Goal: Task Accomplishment & Management: Complete application form

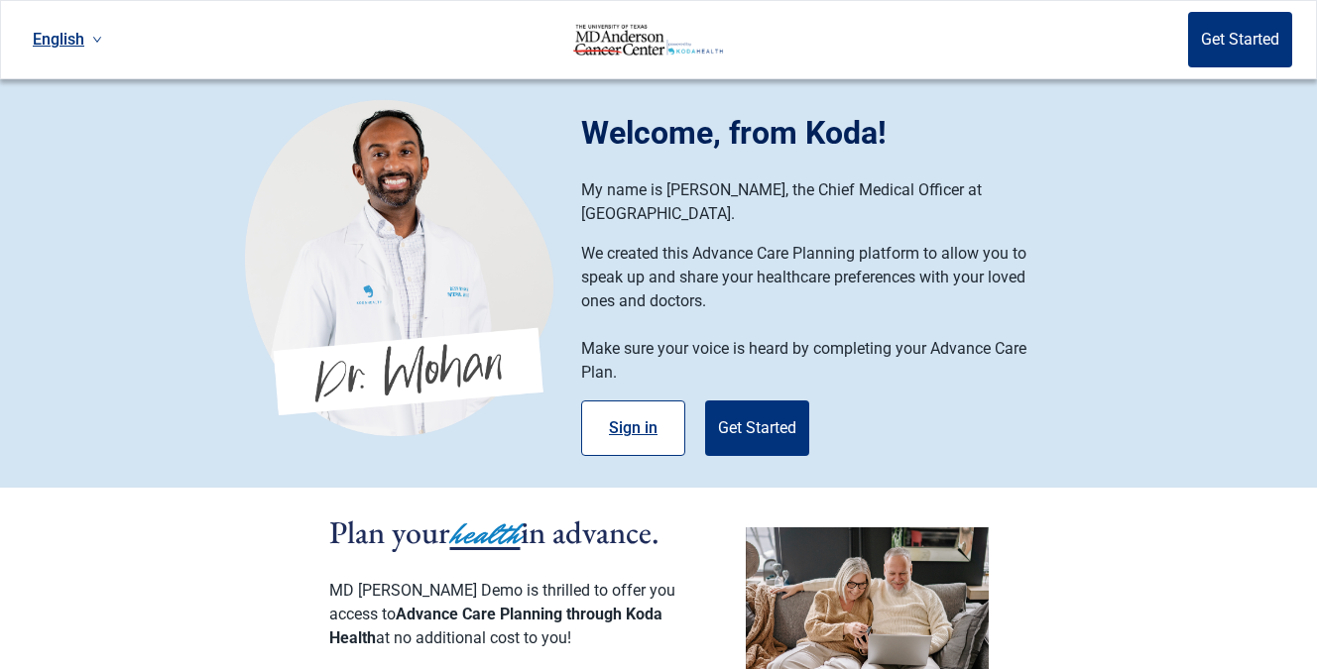
click at [638, 409] on button "Sign in" at bounding box center [633, 429] width 104 height 56
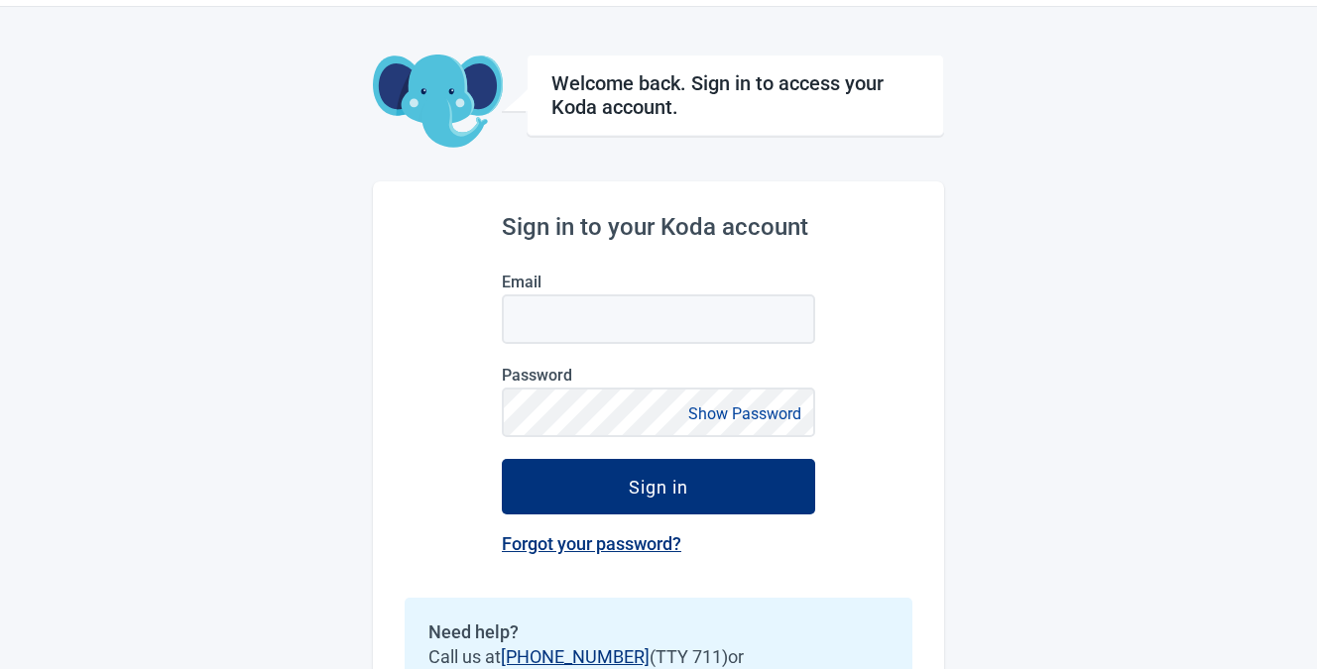
scroll to position [118, 0]
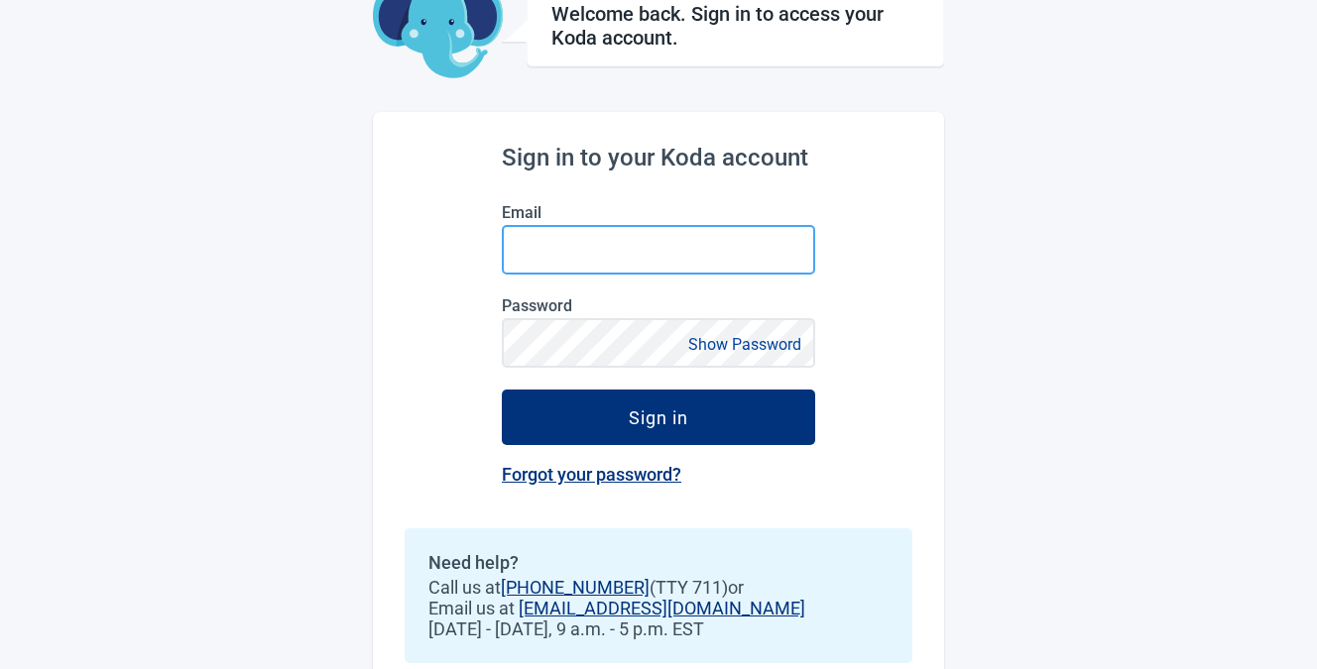
click at [780, 275] on input "Email" at bounding box center [658, 250] width 313 height 50
type input "[PERSON_NAME][EMAIL_ADDRESS][DOMAIN_NAME]"
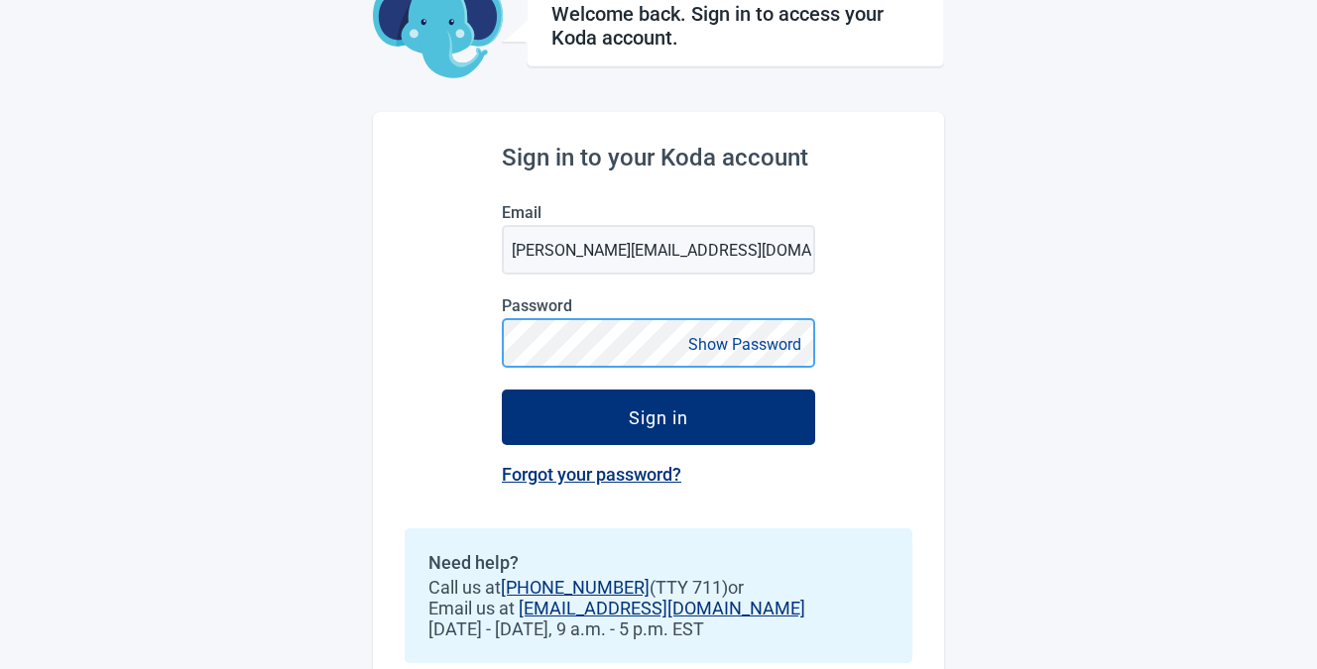
click at [502, 390] on button "Sign in" at bounding box center [658, 418] width 313 height 56
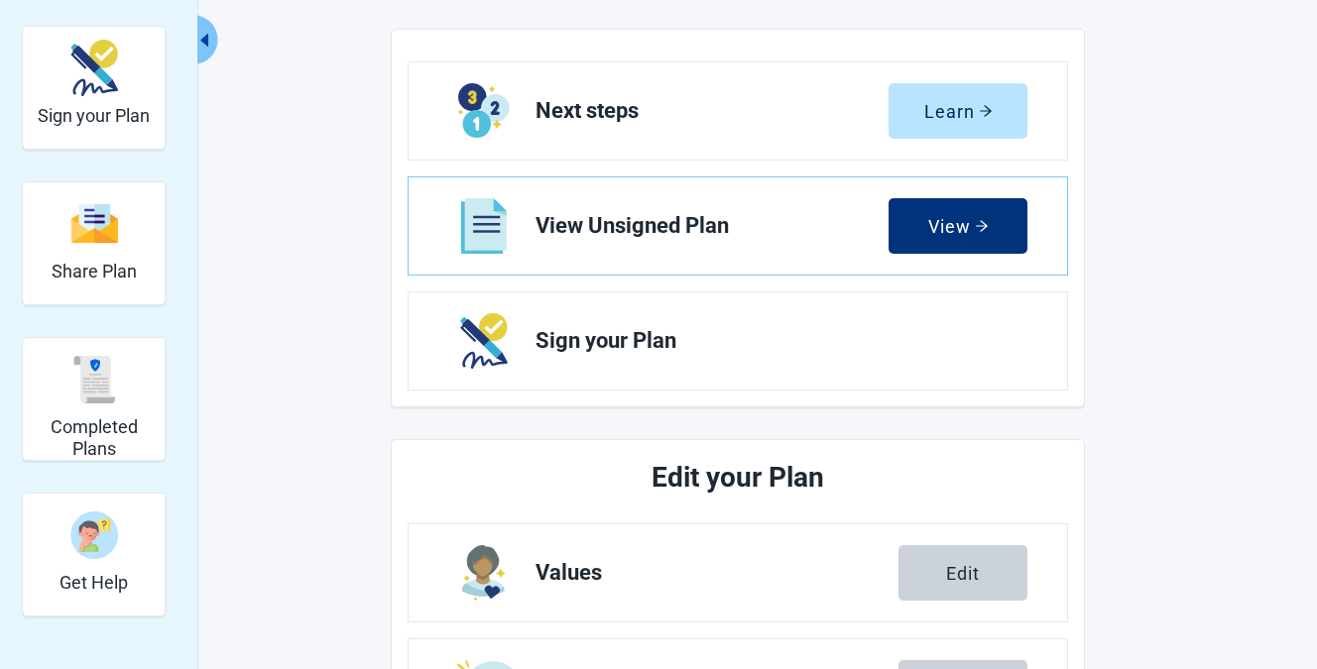
scroll to position [306, 0]
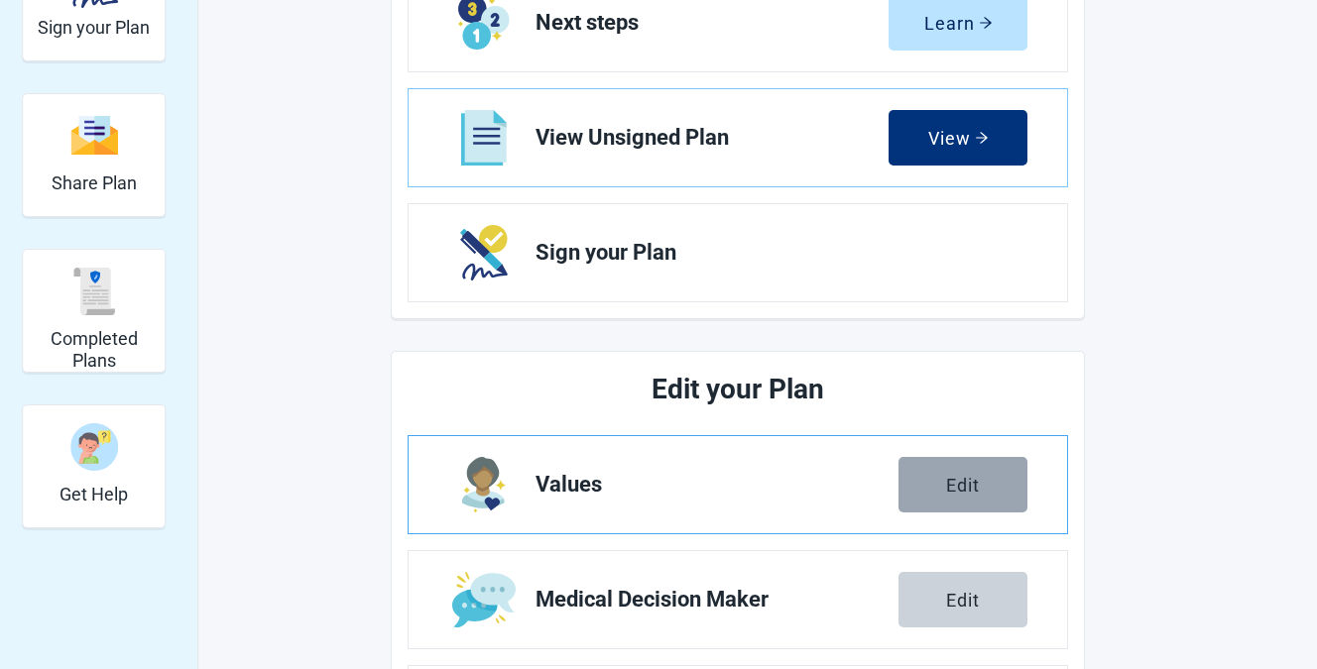
click at [947, 475] on div "Edit" at bounding box center [963, 485] width 34 height 20
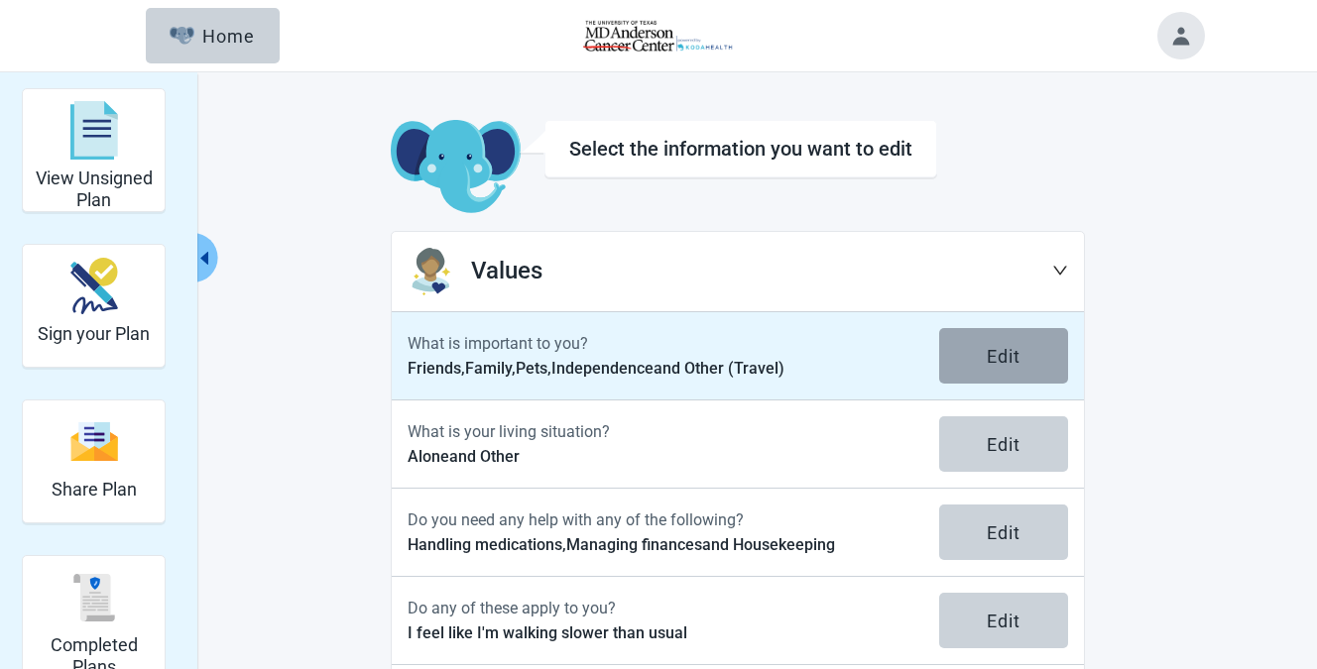
click at [994, 333] on button "Edit" at bounding box center [1003, 356] width 129 height 56
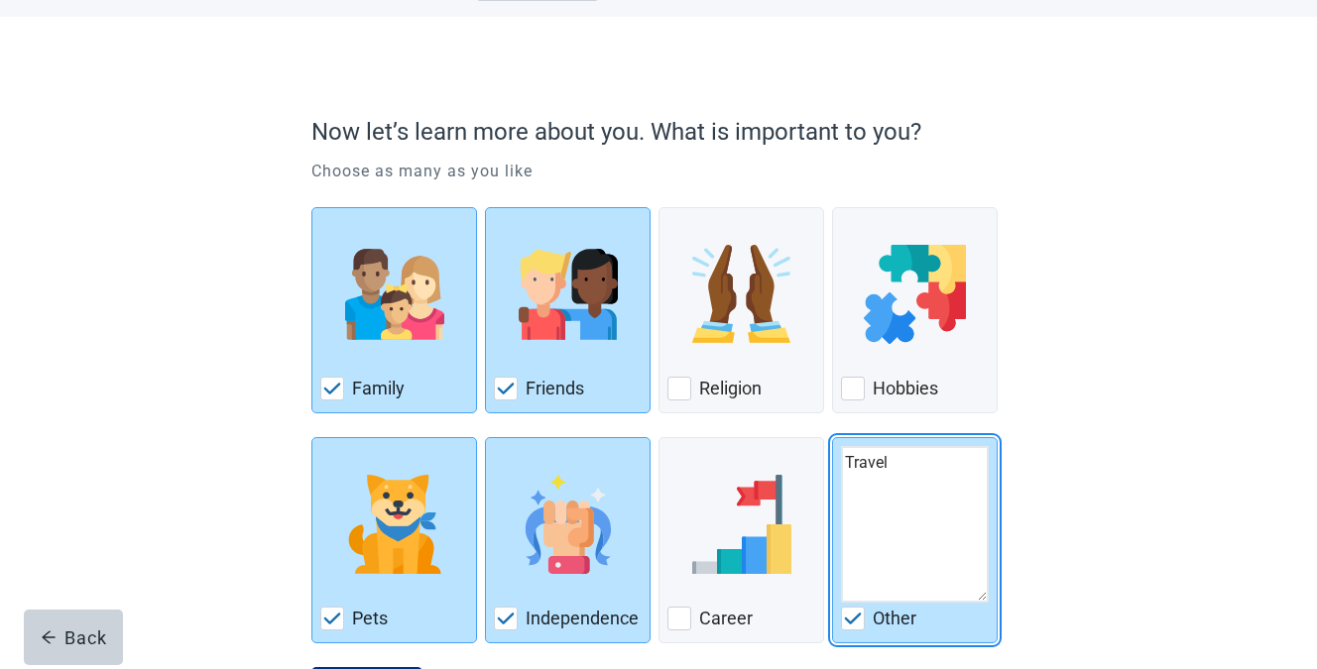
scroll to position [183, 0]
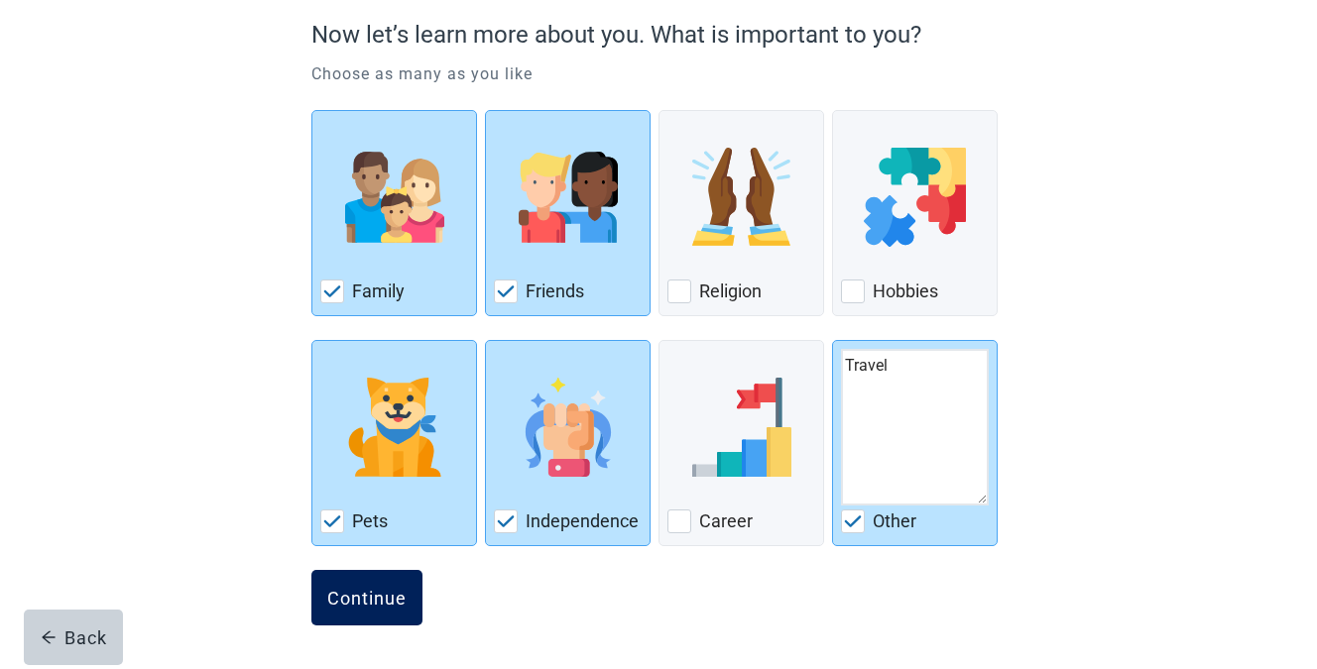
click at [377, 599] on div "Continue" at bounding box center [366, 598] width 79 height 20
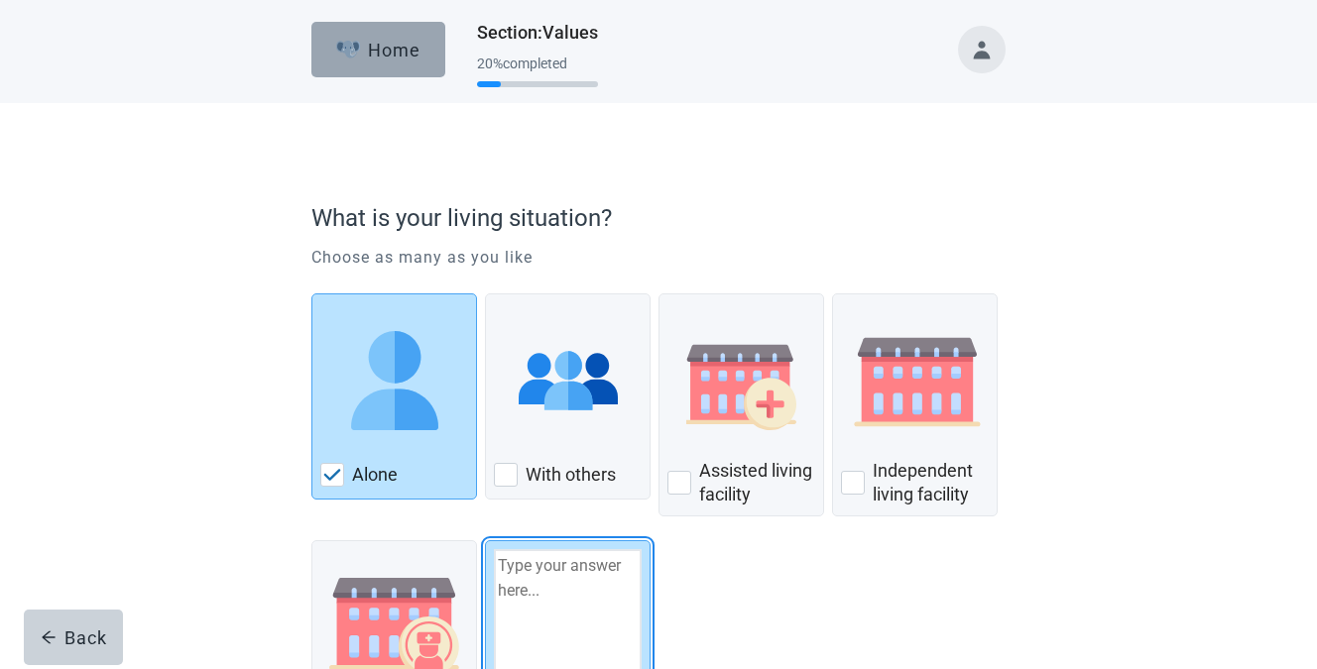
click at [367, 53] on div "Home" at bounding box center [378, 50] width 85 height 20
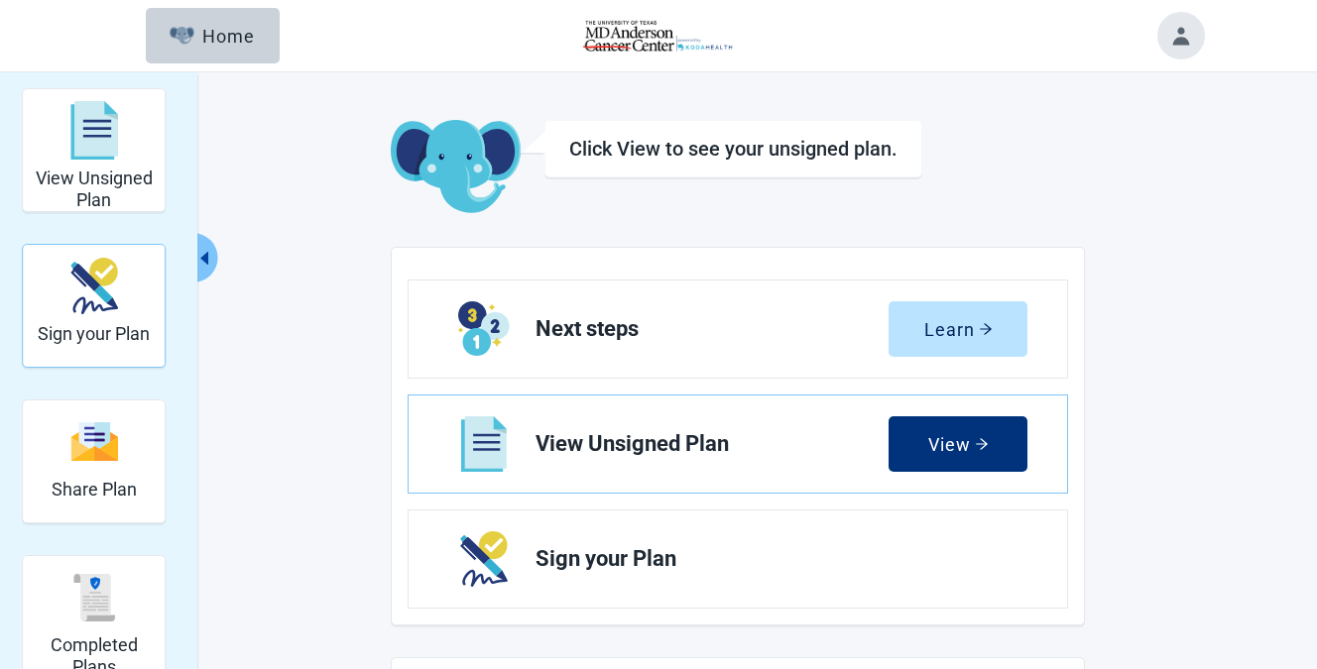
click at [146, 308] on div "Sign your Plan" at bounding box center [94, 286] width 112 height 74
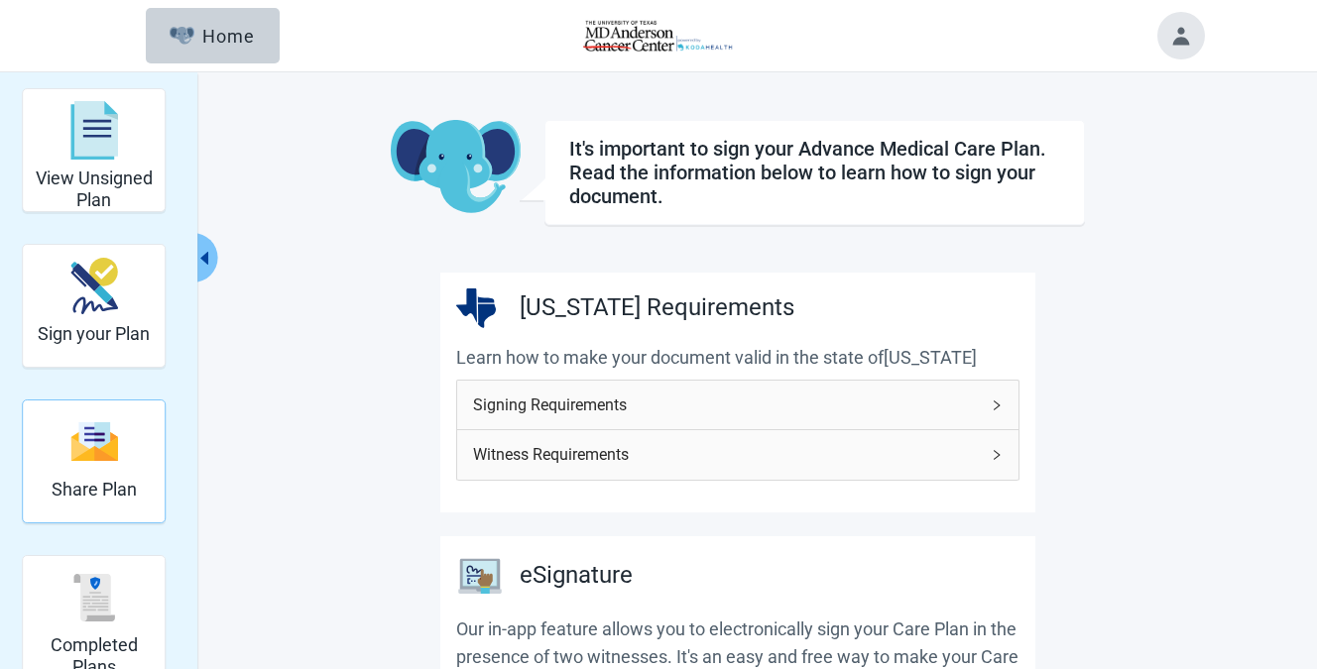
click at [111, 496] on h2 "Share Plan" at bounding box center [94, 490] width 85 height 22
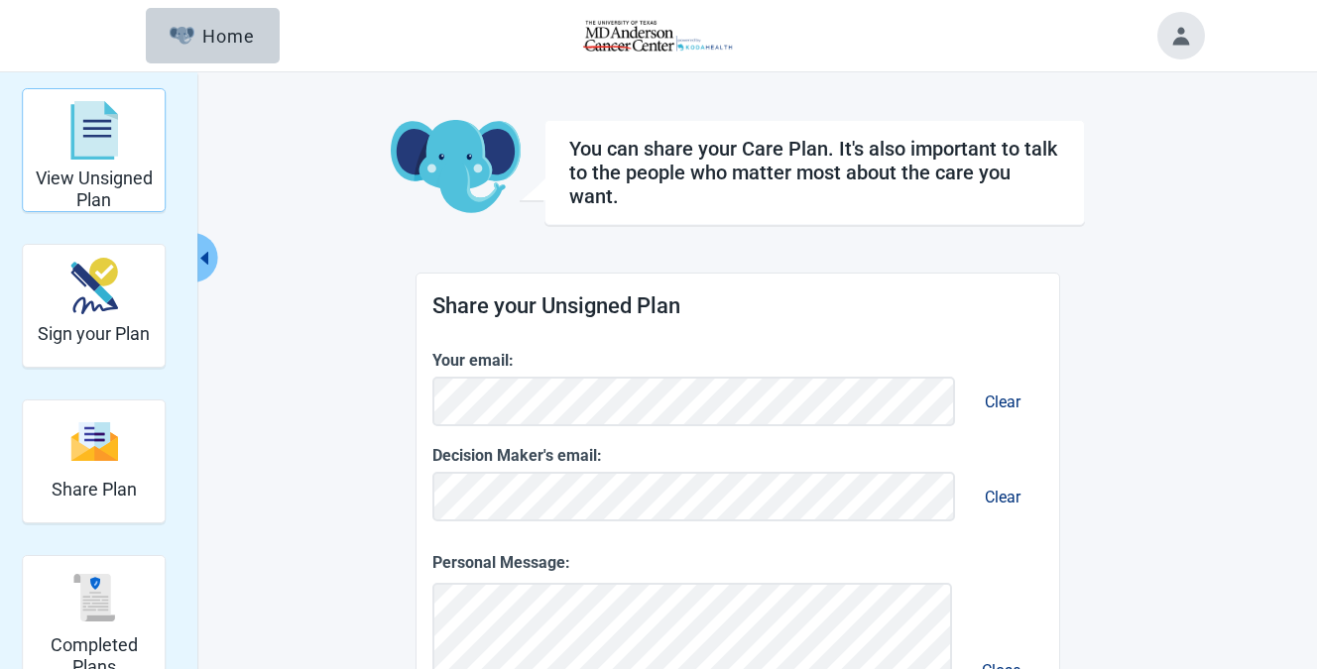
click at [80, 171] on h2 "View Unsigned Plan" at bounding box center [94, 189] width 126 height 43
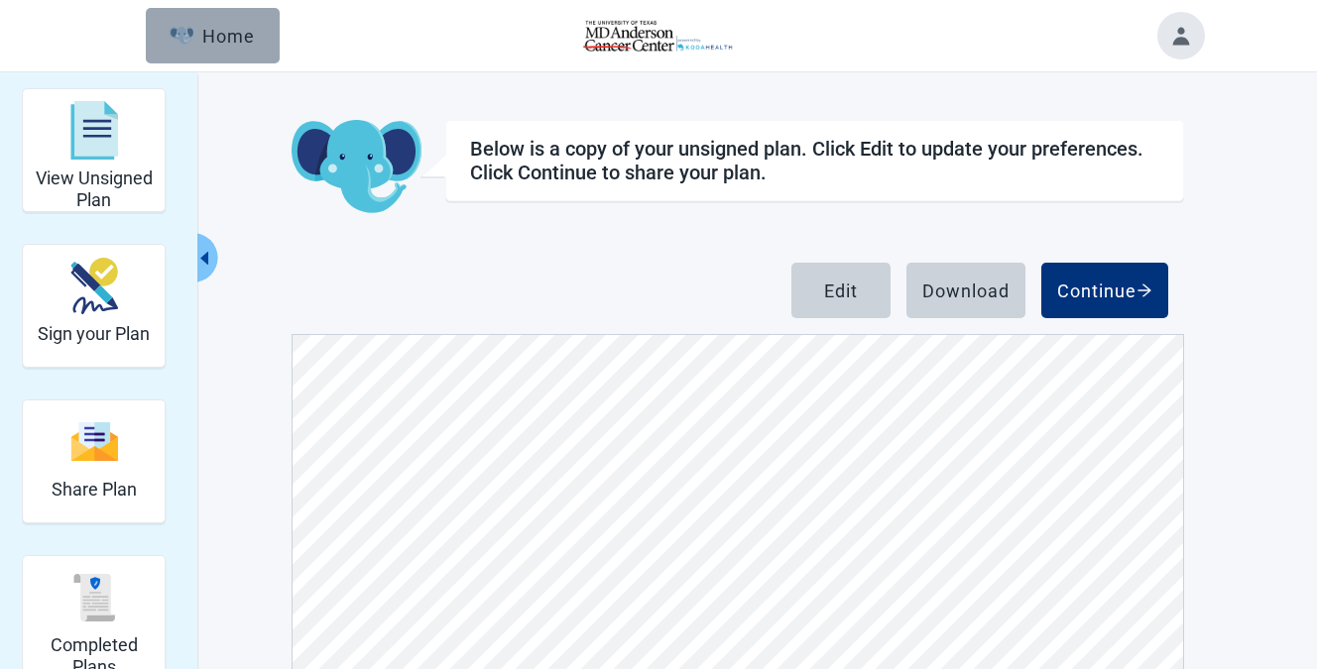
click at [216, 43] on div "Home" at bounding box center [212, 36] width 85 height 20
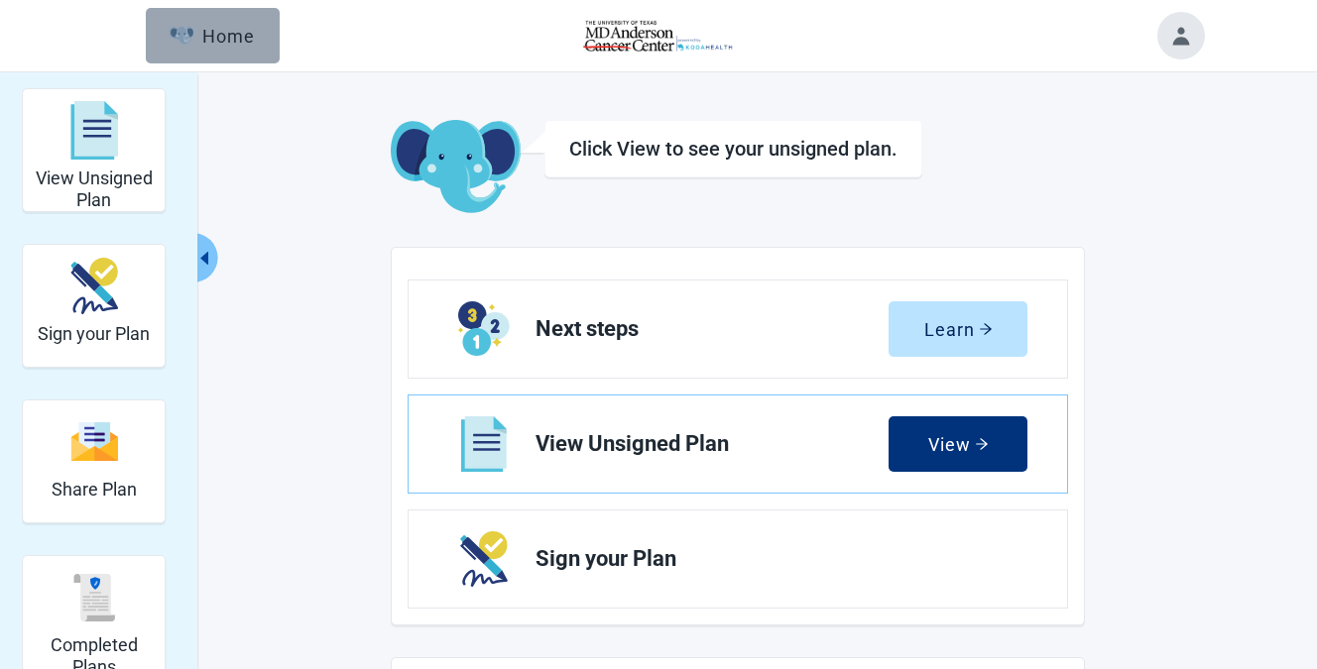
click at [231, 54] on button "Home" at bounding box center [213, 36] width 134 height 56
click at [1167, 41] on button "Toggle account menu" at bounding box center [1181, 36] width 48 height 48
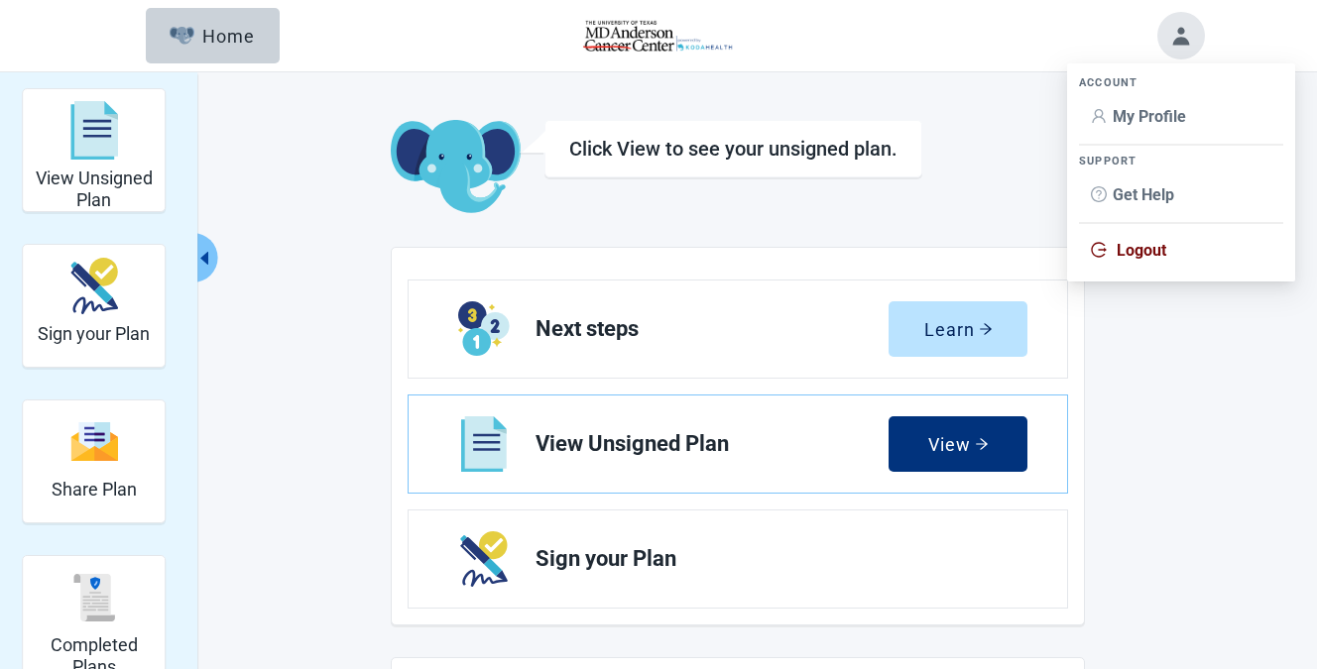
click at [1157, 249] on span "Logout" at bounding box center [1141, 250] width 50 height 19
